Goal: Task Accomplishment & Management: Manage account settings

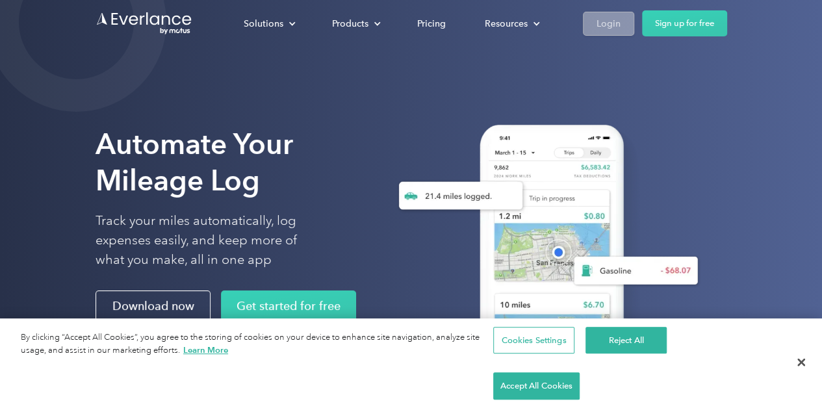
click at [609, 27] on div "Login" at bounding box center [608, 24] width 24 height 16
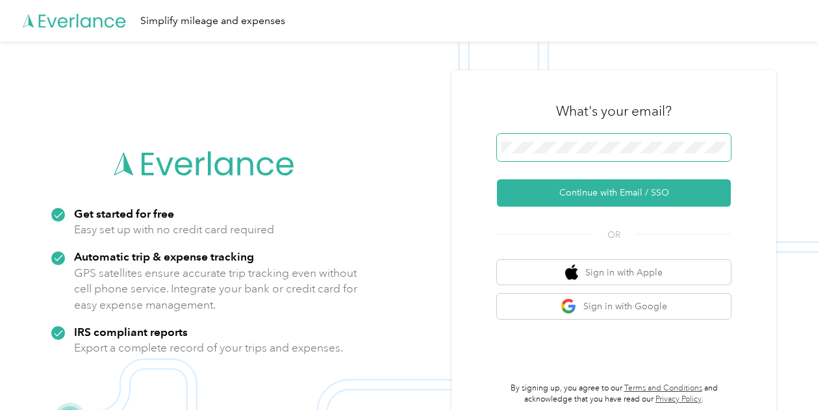
click at [497, 179] on button "Continue with Email / SSO" at bounding box center [614, 192] width 234 height 27
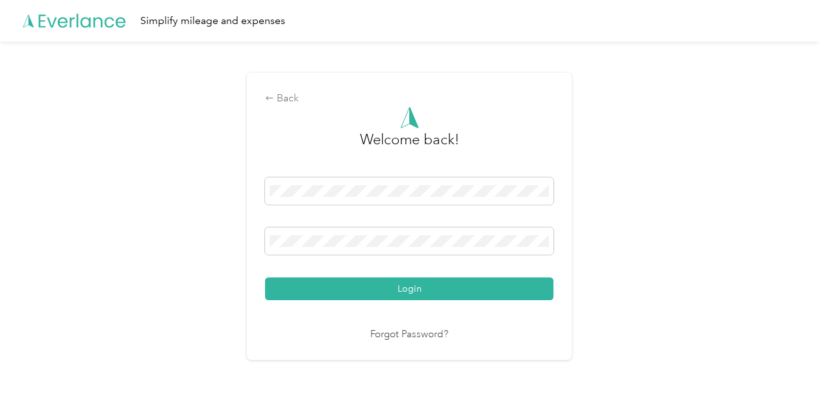
click at [265, 277] on button "Login" at bounding box center [409, 288] width 288 height 23
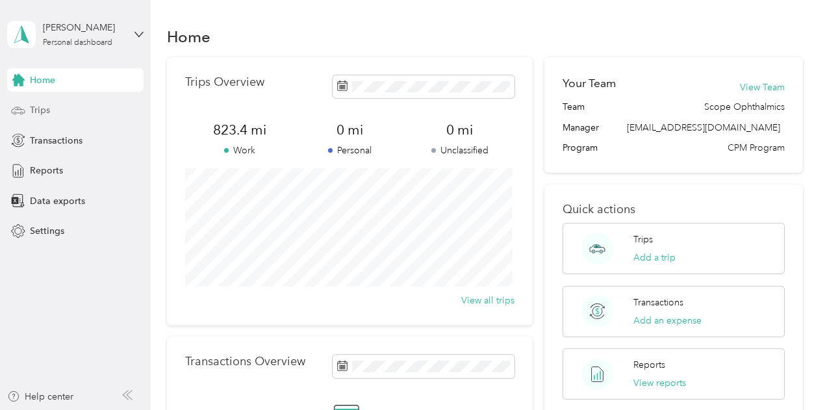
click at [75, 111] on div "Trips" at bounding box center [75, 110] width 136 height 23
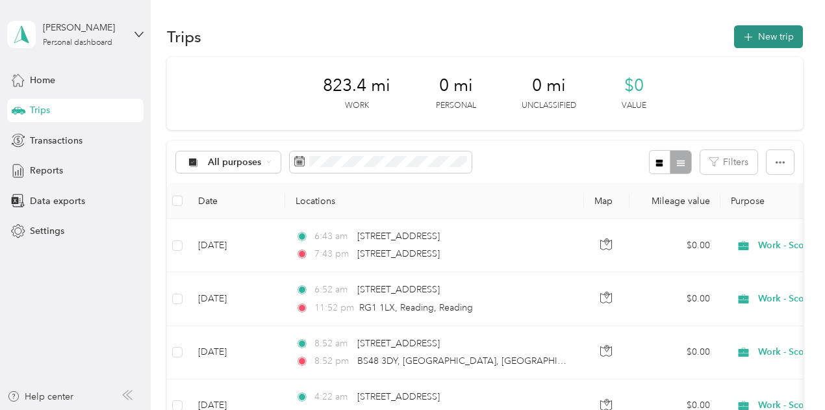
click at [765, 37] on button "New trip" at bounding box center [768, 36] width 69 height 23
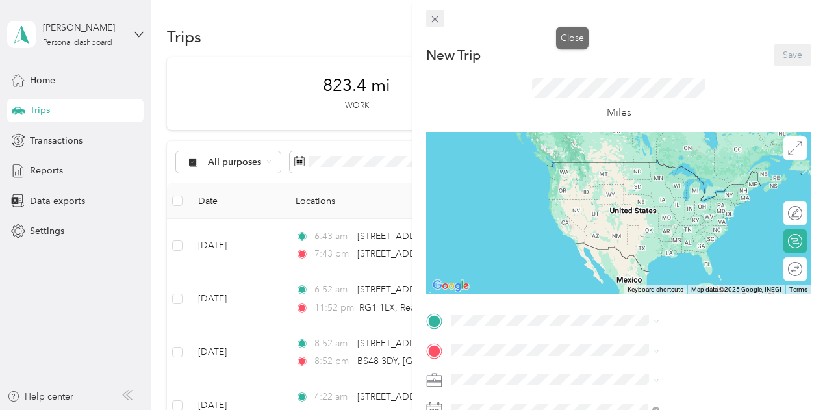
click at [441, 22] on icon at bounding box center [434, 19] width 11 height 11
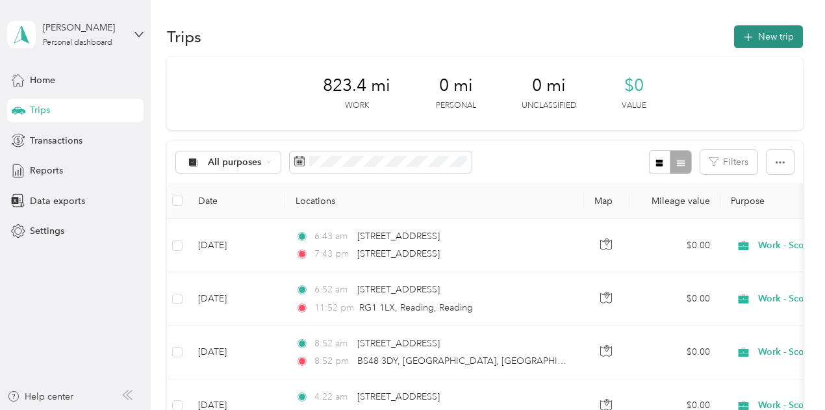
click at [745, 41] on icon "button" at bounding box center [748, 37] width 15 height 15
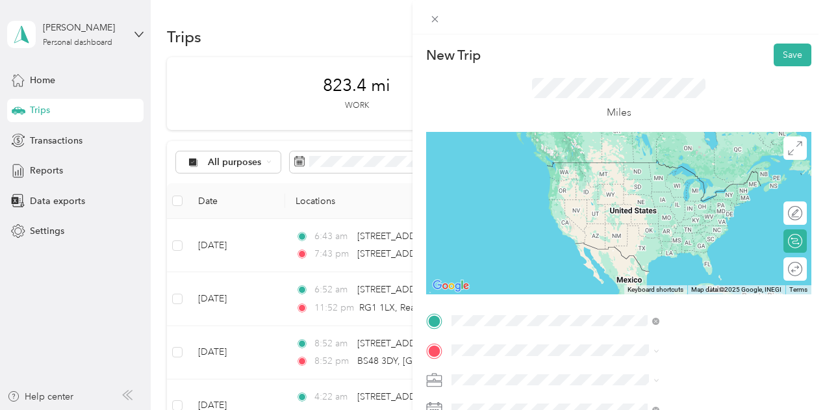
click at [658, 374] on span "[STREET_ADDRESS]" at bounding box center [654, 368] width 83 height 12
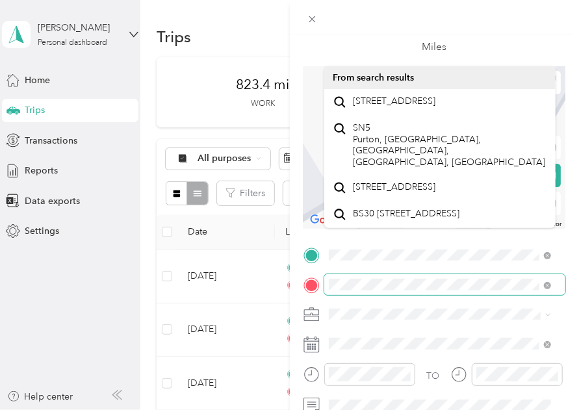
scroll to position [130, 0]
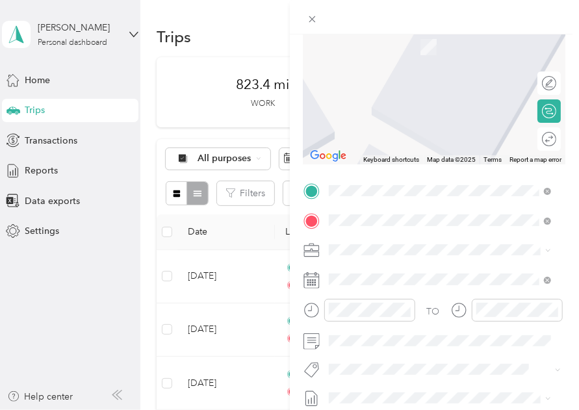
click at [425, 68] on span "[STREET_ADDRESS]" at bounding box center [394, 63] width 83 height 12
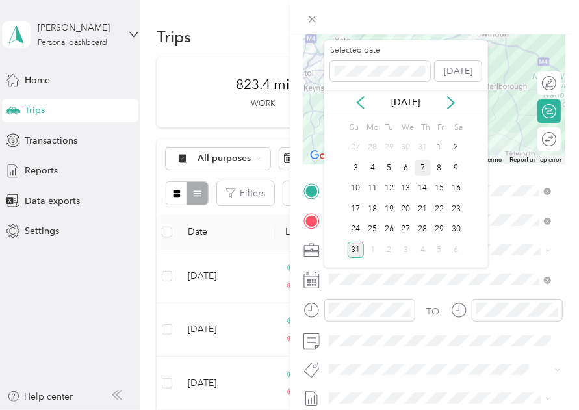
click at [424, 168] on div "7" at bounding box center [423, 168] width 17 height 16
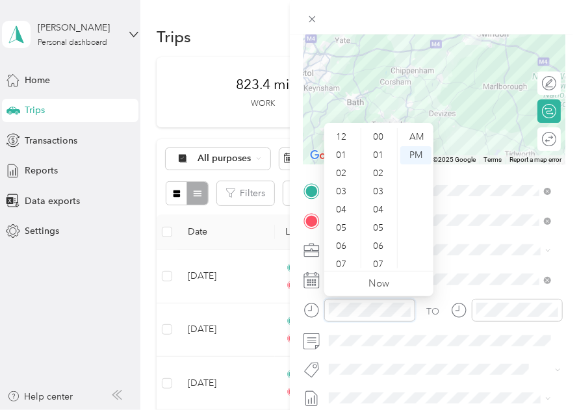
scroll to position [78, 0]
click at [347, 191] on div "07" at bounding box center [342, 186] width 31 height 18
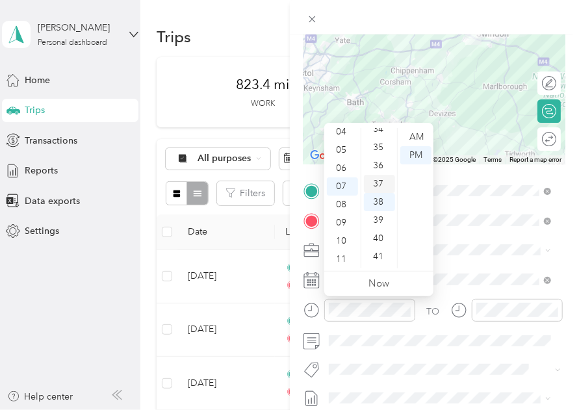
click at [381, 175] on div "37" at bounding box center [379, 184] width 31 height 18
click at [416, 141] on div "AM" at bounding box center [415, 137] width 31 height 18
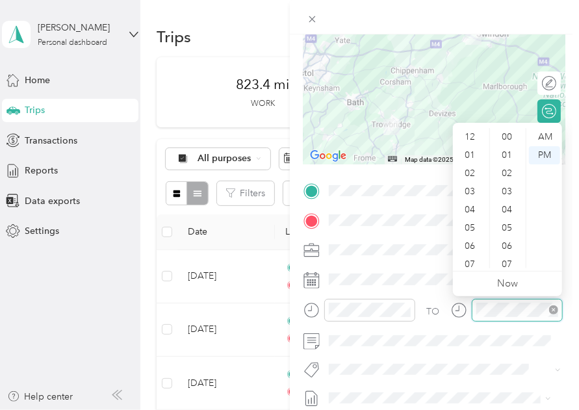
scroll to position [78, 0]
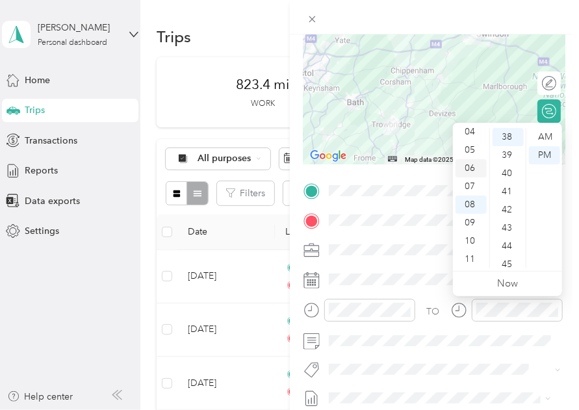
click at [472, 168] on div "06" at bounding box center [470, 168] width 31 height 18
click at [502, 174] on div "40" at bounding box center [508, 173] width 31 height 18
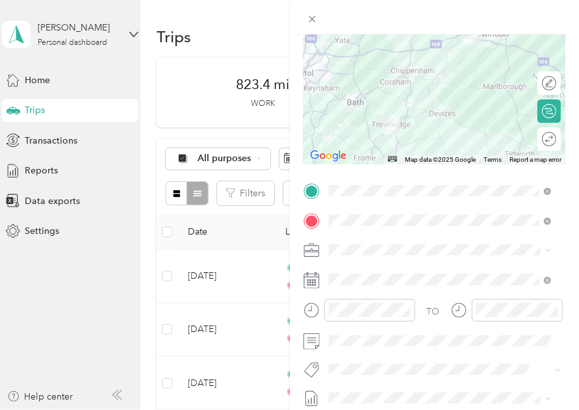
click at [554, 15] on div at bounding box center [435, 17] width 290 height 34
click at [541, 140] on div at bounding box center [542, 140] width 27 height 14
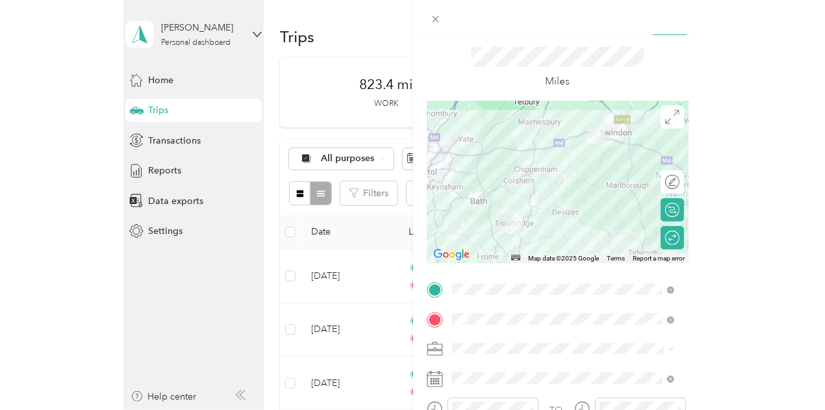
scroll to position [12, 0]
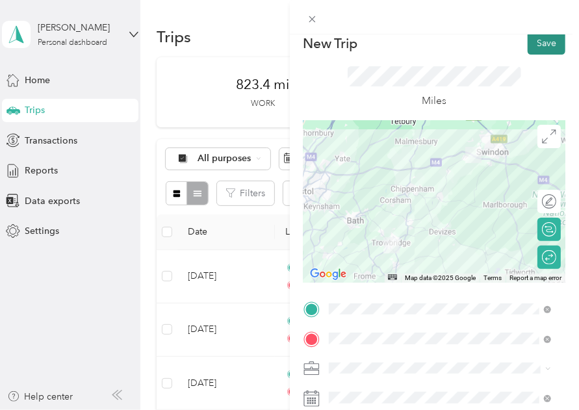
click at [541, 51] on button "Save" at bounding box center [547, 43] width 38 height 23
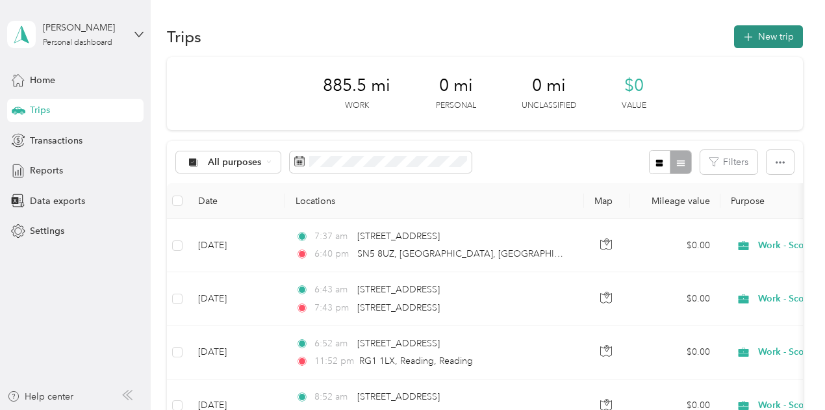
click at [754, 37] on button "New trip" at bounding box center [768, 36] width 69 height 23
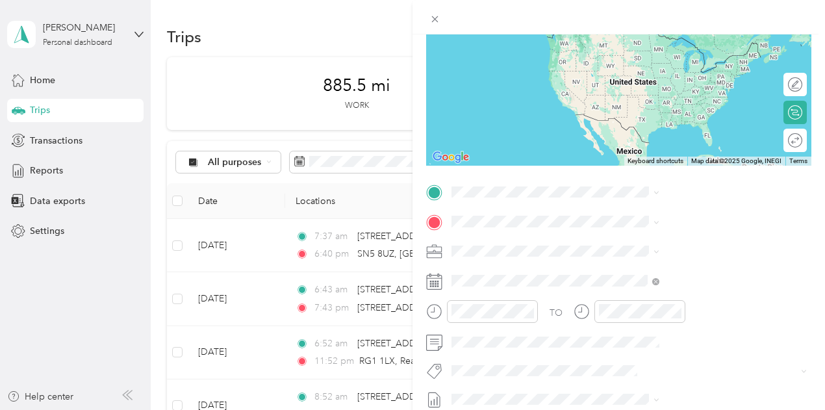
scroll to position [130, 0]
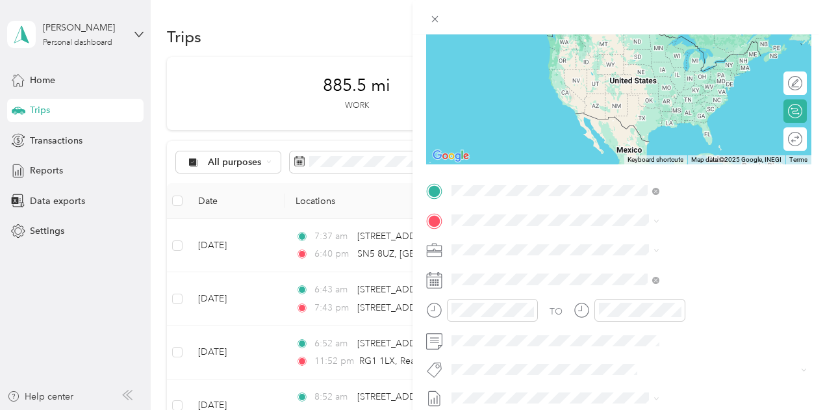
click at [632, 244] on span "[STREET_ADDRESS]" at bounding box center [654, 238] width 83 height 12
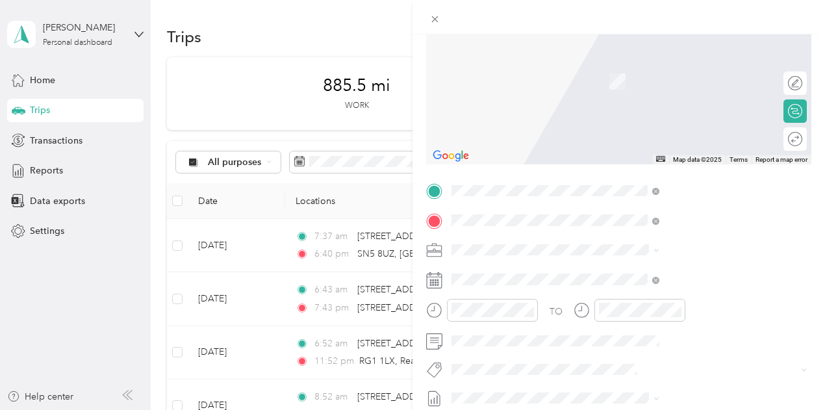
click at [685, 79] on span "[GEOGRAPHIC_DATA], [GEOGRAPHIC_DATA]" at bounding box center [702, 68] width 179 height 23
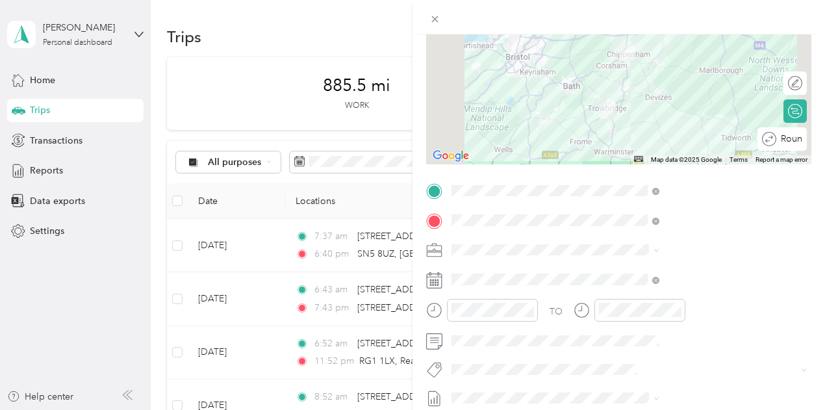
click at [785, 141] on div "Round trip" at bounding box center [789, 140] width 26 height 14
click at [782, 140] on div at bounding box center [788, 140] width 27 height 14
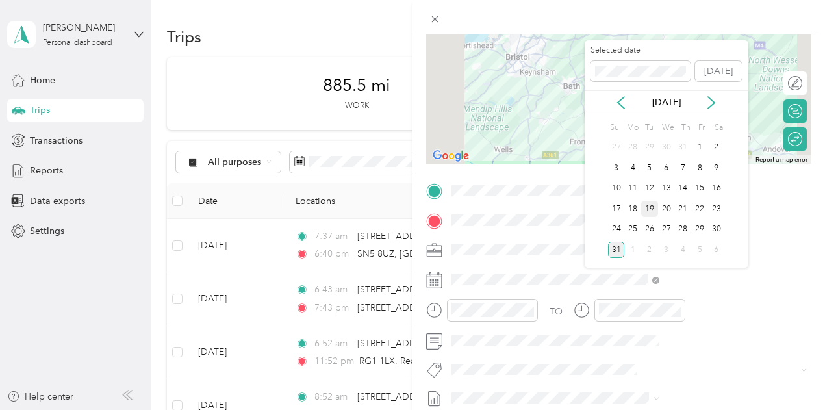
click at [648, 209] on div "19" at bounding box center [649, 209] width 17 height 16
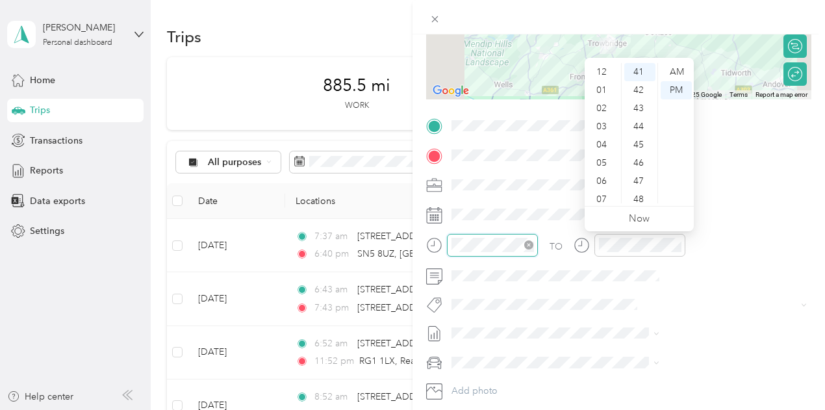
scroll to position [78, 0]
click at [600, 105] on div "06" at bounding box center [602, 103] width 31 height 18
click at [680, 73] on div "AM" at bounding box center [676, 72] width 31 height 18
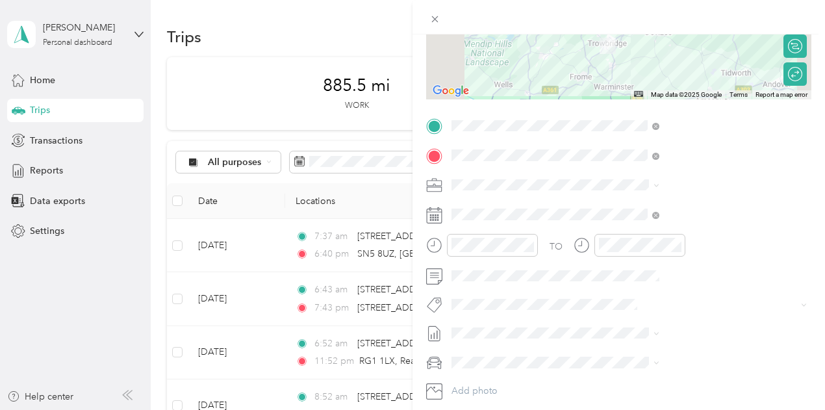
click at [645, 109] on div "New Trip Save This trip cannot be edited because it is either under review, app…" at bounding box center [618, 139] width 385 height 581
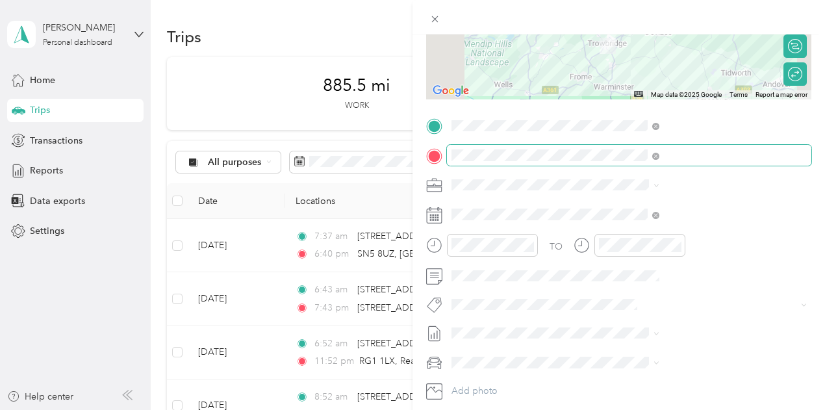
scroll to position [0, 0]
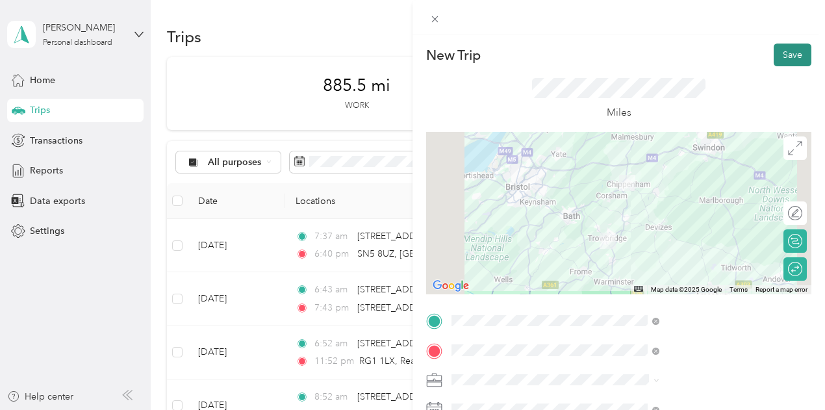
click at [788, 55] on button "Save" at bounding box center [793, 55] width 38 height 23
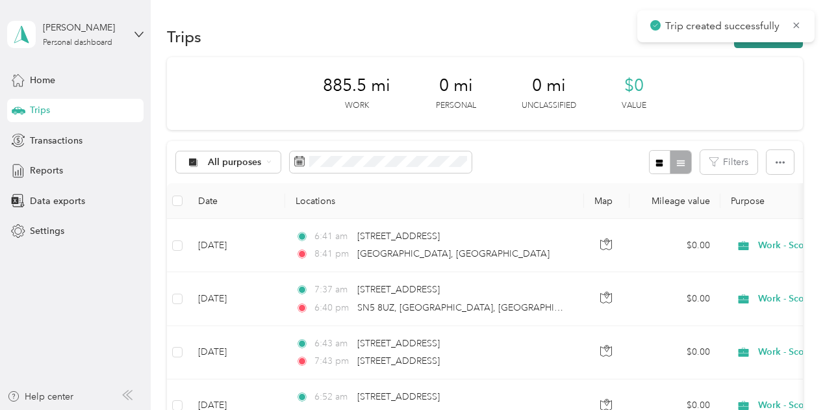
click at [762, 44] on button "New trip" at bounding box center [768, 36] width 69 height 23
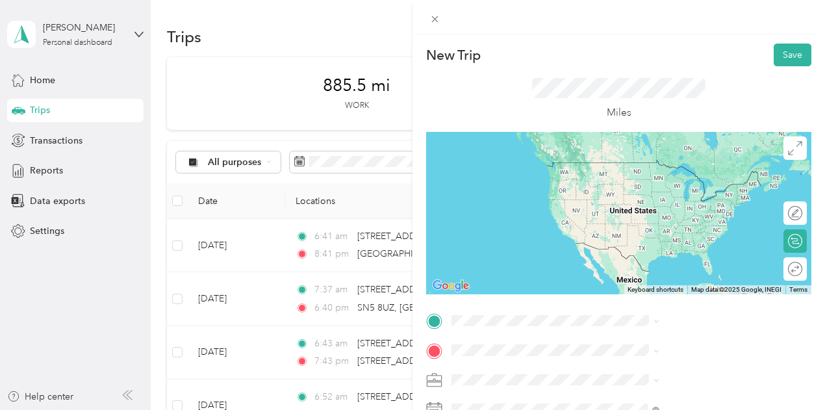
click at [647, 371] on span "[STREET_ADDRESS]" at bounding box center [654, 365] width 83 height 12
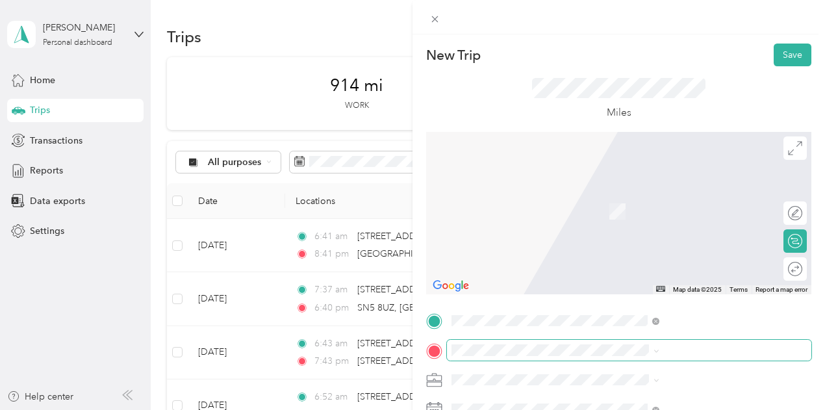
click at [631, 355] on span at bounding box center [629, 350] width 365 height 21
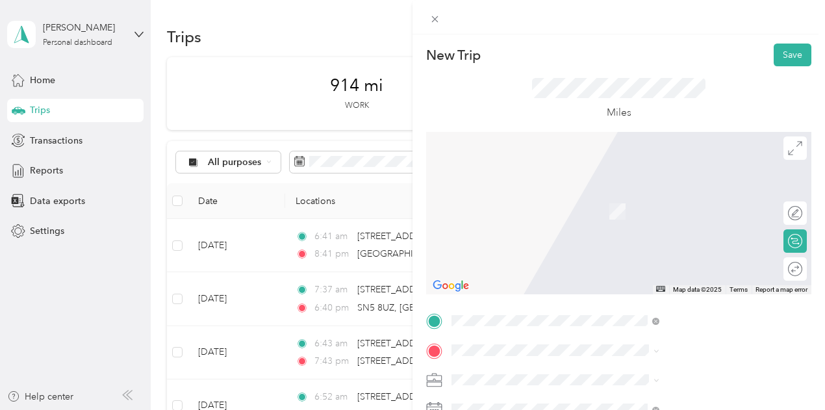
click at [650, 205] on span "BS48 3DY [GEOGRAPHIC_DATA], [GEOGRAPHIC_DATA], [GEOGRAPHIC_DATA], [GEOGRAPHIC_D…" at bounding box center [702, 214] width 179 height 57
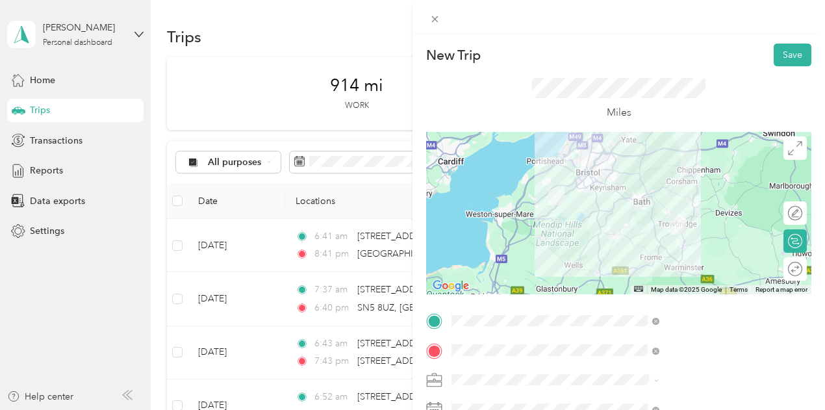
click at [673, 243] on div at bounding box center [618, 213] width 385 height 162
click at [673, 244] on div at bounding box center [618, 213] width 385 height 162
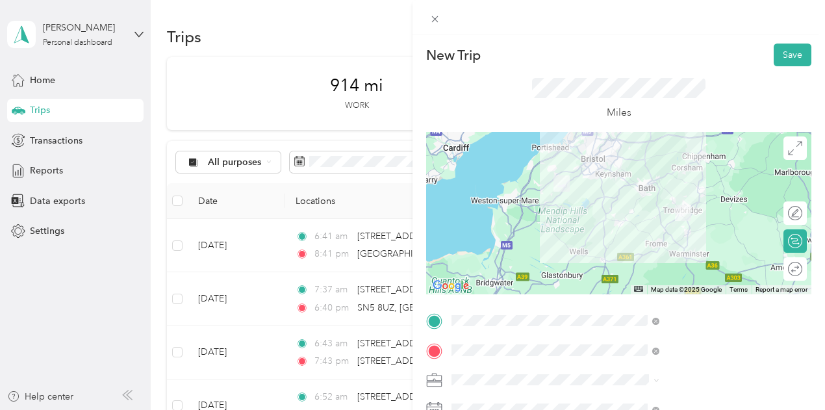
click at [784, 276] on div "Round trip" at bounding box center [795, 268] width 23 height 23
click at [786, 268] on div at bounding box center [788, 270] width 27 height 14
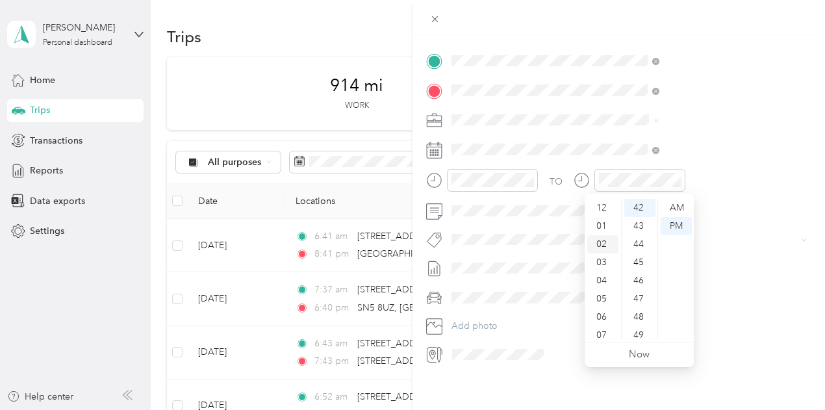
click at [610, 249] on div "02" at bounding box center [602, 244] width 31 height 18
click at [643, 214] on div "10" at bounding box center [639, 210] width 31 height 18
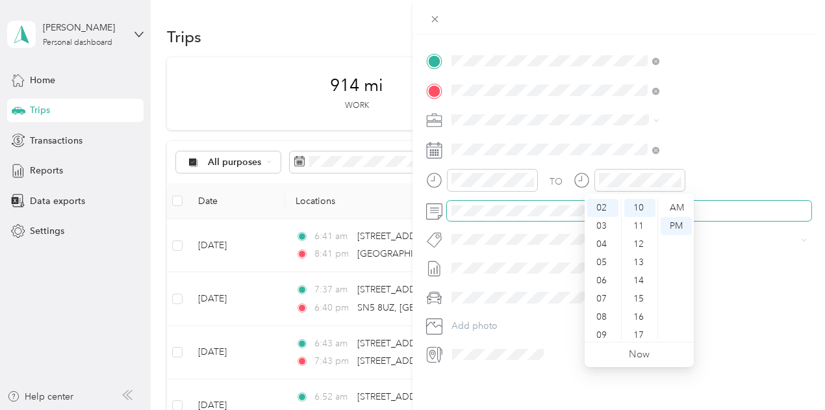
click at [736, 218] on span at bounding box center [629, 211] width 365 height 21
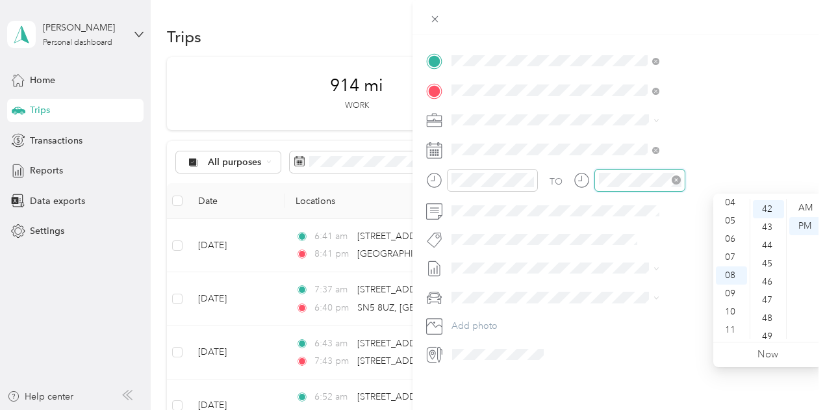
scroll to position [764, 0]
click at [733, 309] on div "10" at bounding box center [731, 312] width 31 height 18
click at [815, 227] on div "PM" at bounding box center [804, 226] width 31 height 18
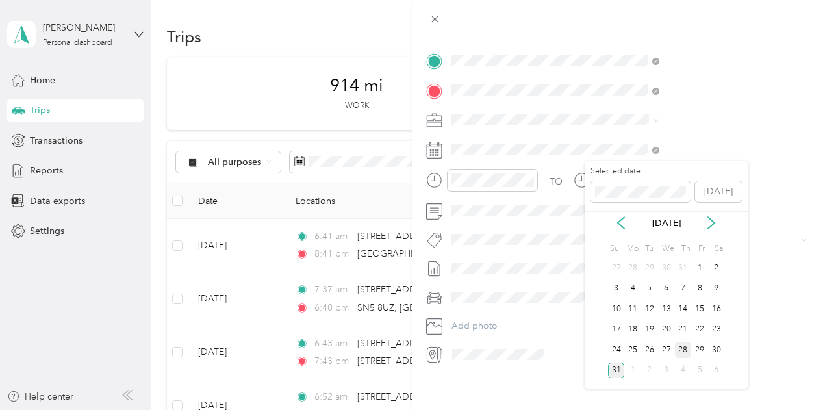
click at [687, 352] on div "28" at bounding box center [683, 350] width 17 height 16
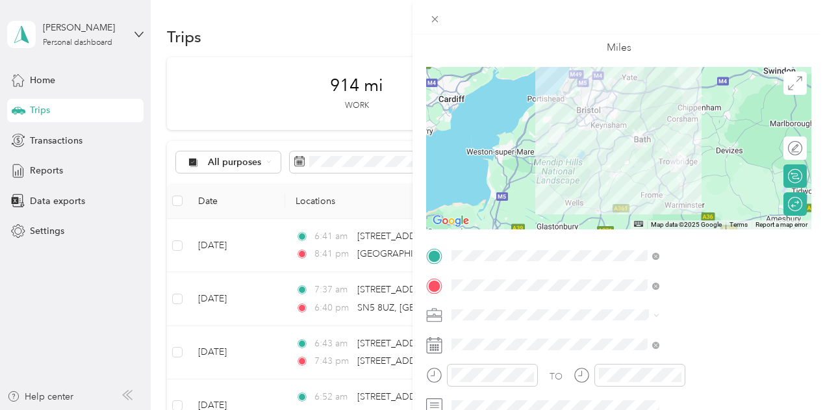
scroll to position [0, 0]
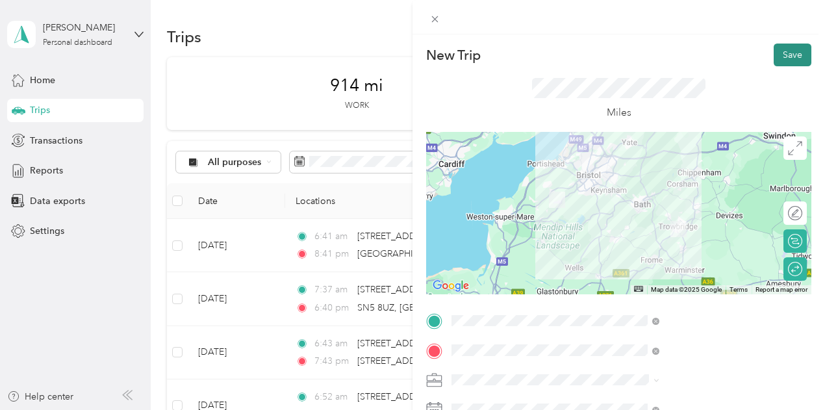
click at [774, 55] on button "Save" at bounding box center [793, 55] width 38 height 23
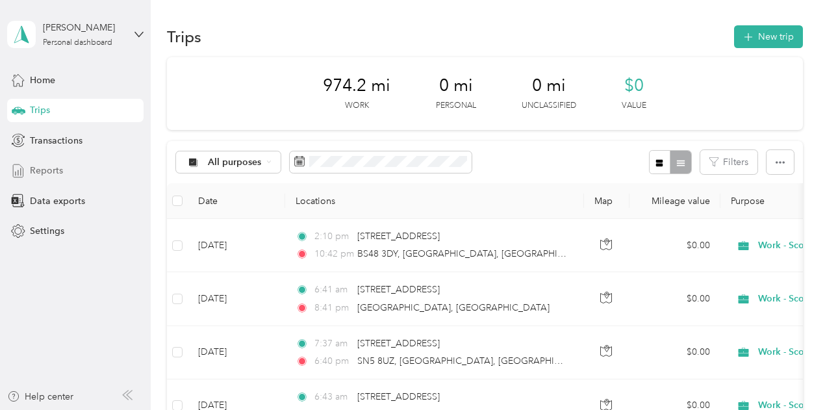
click at [73, 162] on div "Reports" at bounding box center [75, 170] width 136 height 23
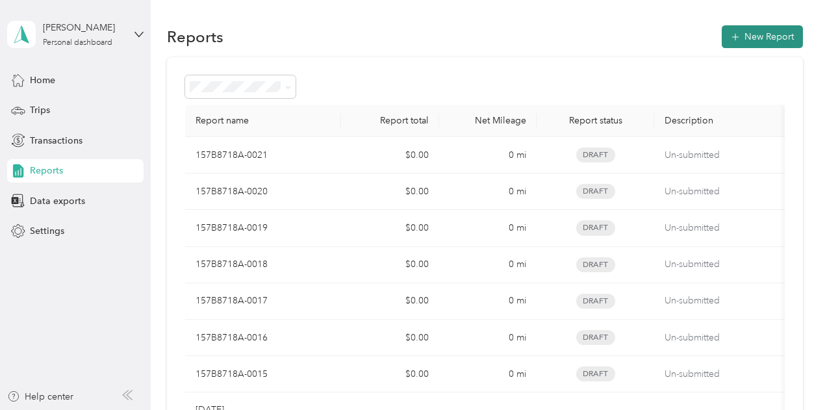
click at [755, 34] on button "New Report" at bounding box center [762, 36] width 81 height 23
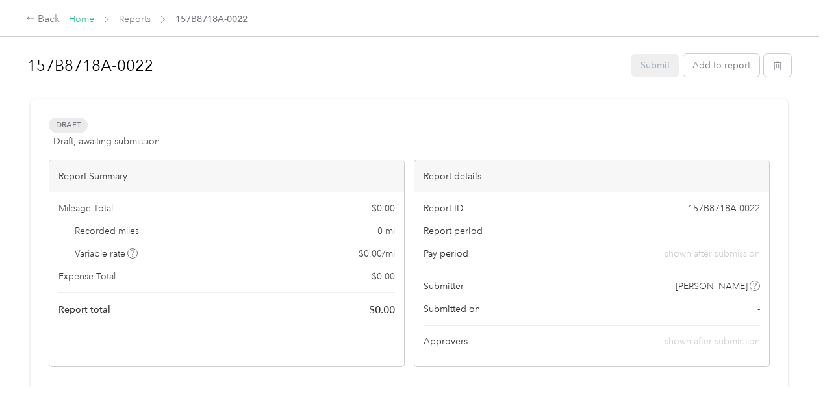
click at [92, 23] on link "Home" at bounding box center [81, 19] width 25 height 11
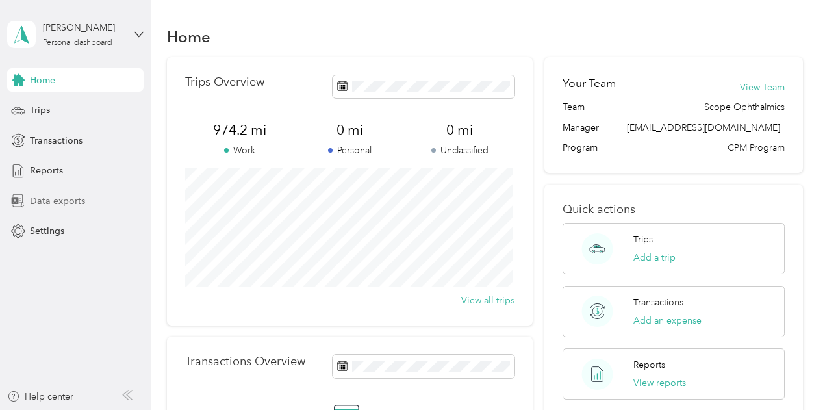
click at [66, 206] on span "Data exports" at bounding box center [57, 201] width 55 height 14
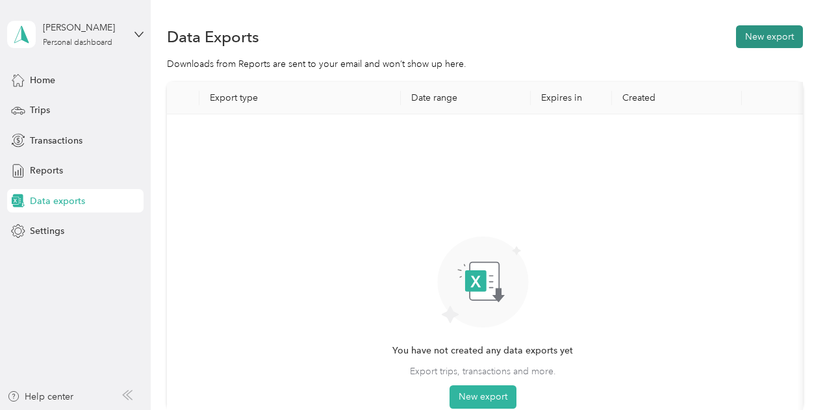
click at [773, 41] on button "New export" at bounding box center [769, 36] width 67 height 23
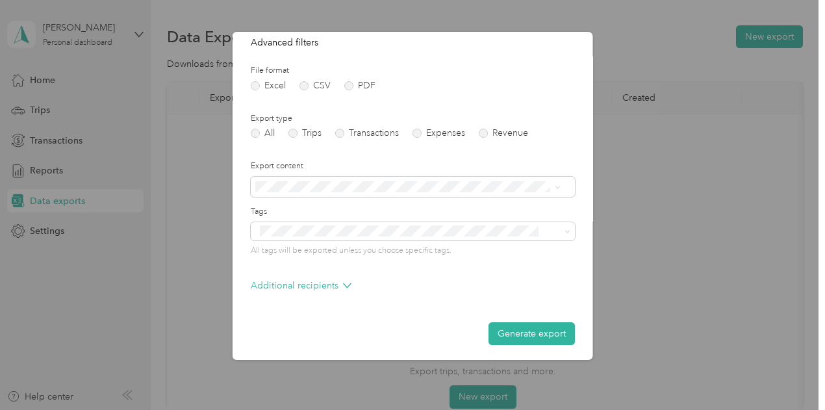
scroll to position [144, 0]
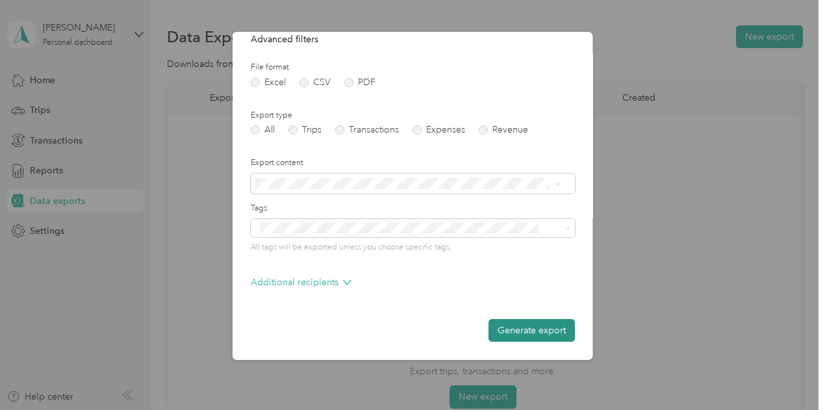
click at [509, 332] on button "Generate export" at bounding box center [532, 330] width 86 height 23
